Goal: Check status: Check status

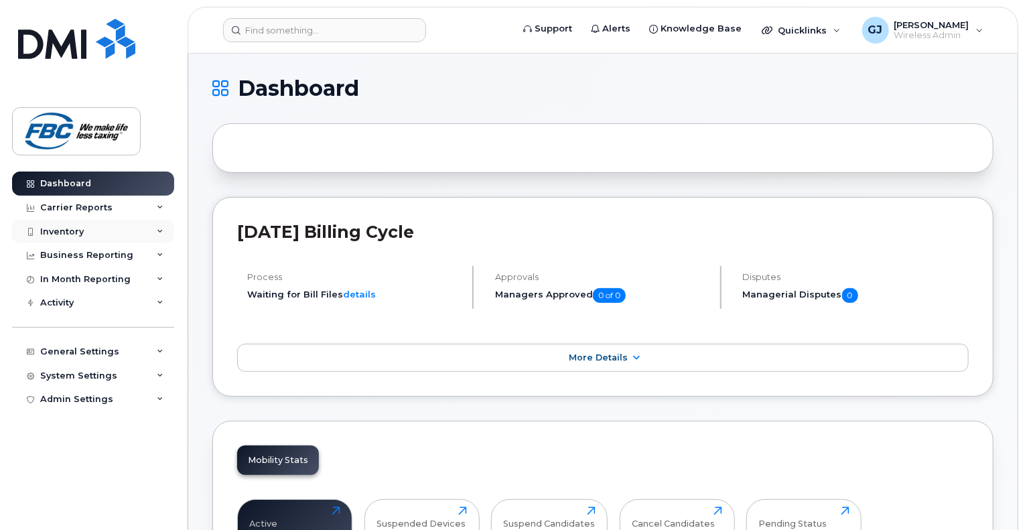
click at [57, 231] on div "Inventory" at bounding box center [62, 231] width 44 height 11
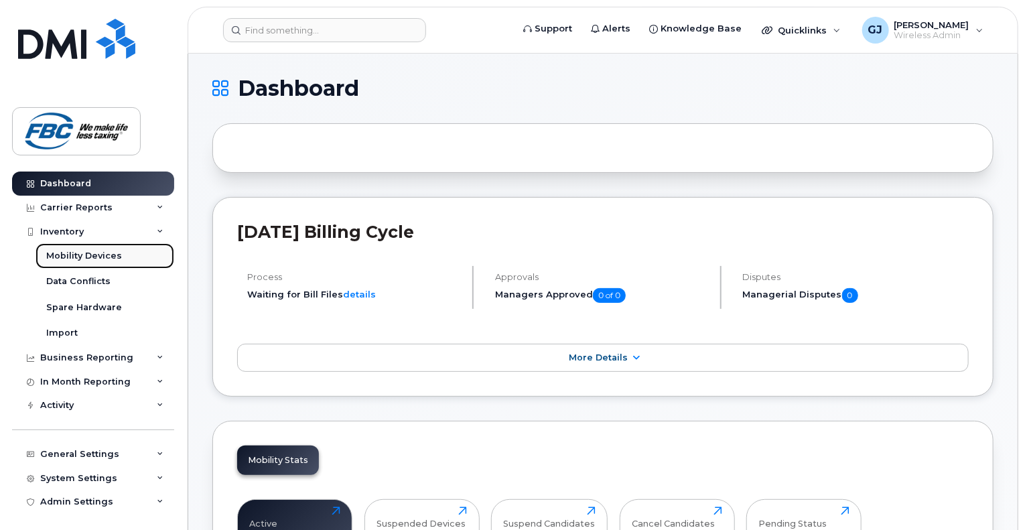
click at [76, 256] on div "Mobility Devices" at bounding box center [84, 256] width 76 height 12
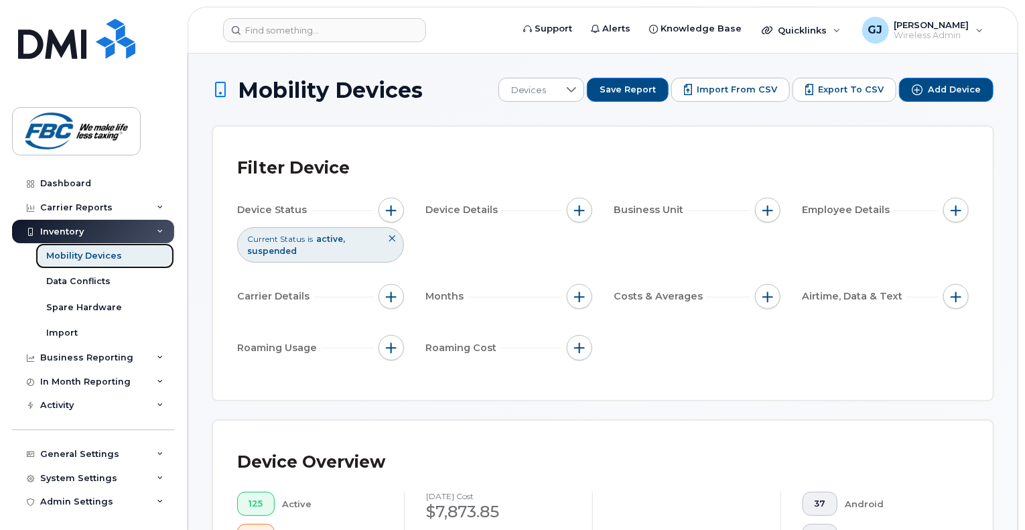
click at [84, 250] on div "Mobility Devices" at bounding box center [84, 256] width 76 height 12
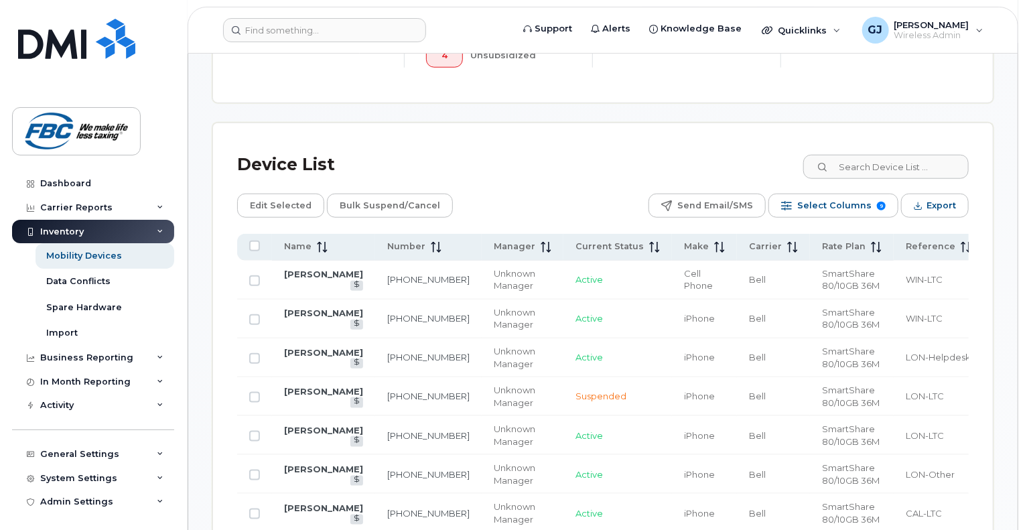
scroll to position [585, 0]
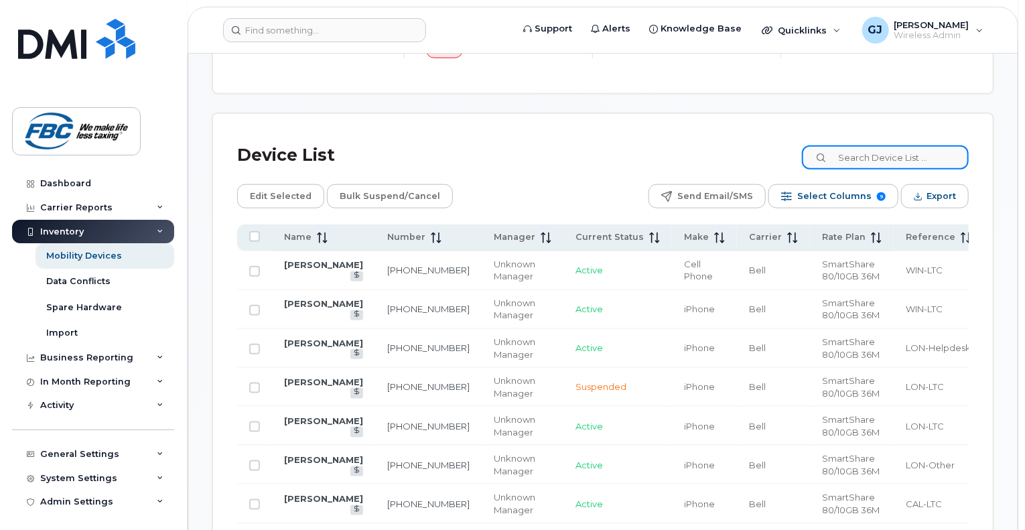
click at [861, 154] on input at bounding box center [885, 157] width 167 height 24
click at [857, 157] on input at bounding box center [885, 157] width 167 height 24
click at [875, 161] on input at bounding box center [885, 157] width 167 height 24
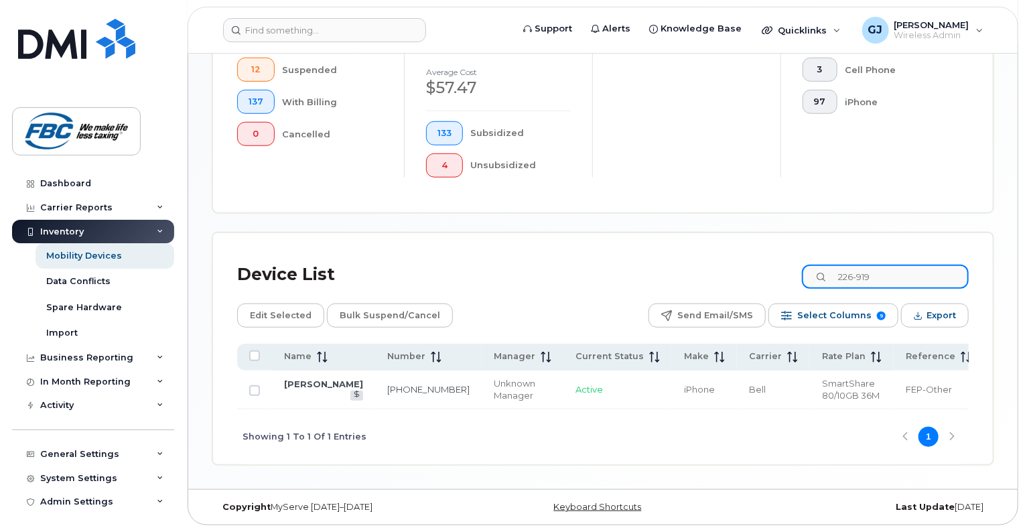
type input "226-919"
